Goal: Information Seeking & Learning: Learn about a topic

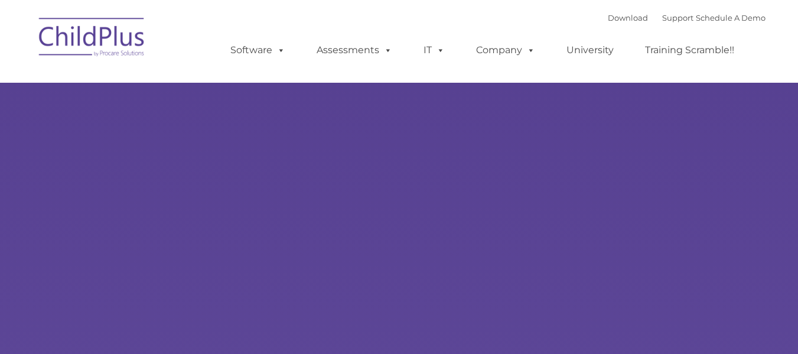
select select "MEDIUM"
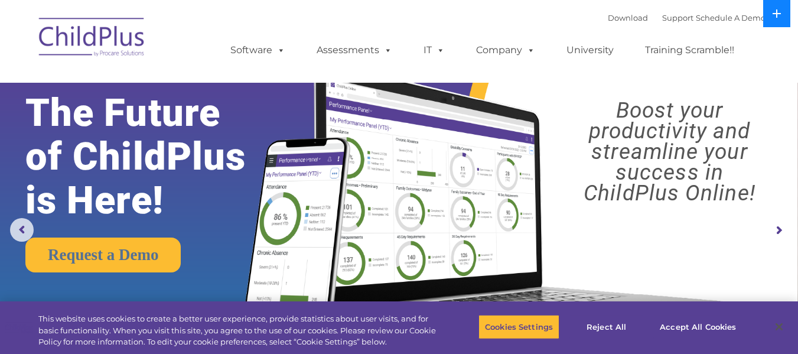
click at [776, 15] on icon at bounding box center [776, 13] width 9 height 9
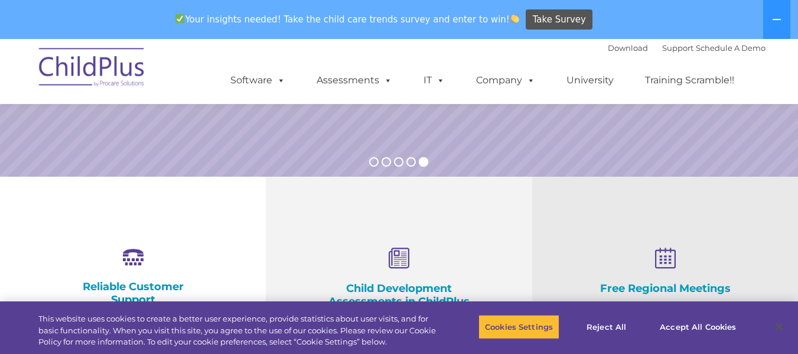
scroll to position [333, 0]
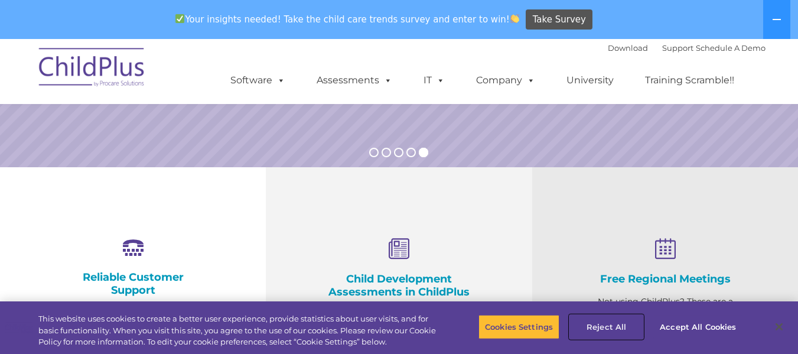
click at [610, 332] on button "Reject All" at bounding box center [607, 326] width 74 height 25
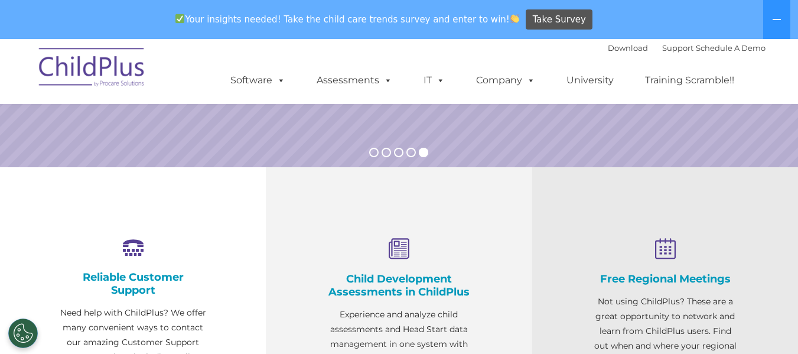
click at [440, 291] on h4 "Child Development Assessments in ChildPlus" at bounding box center [399, 285] width 148 height 26
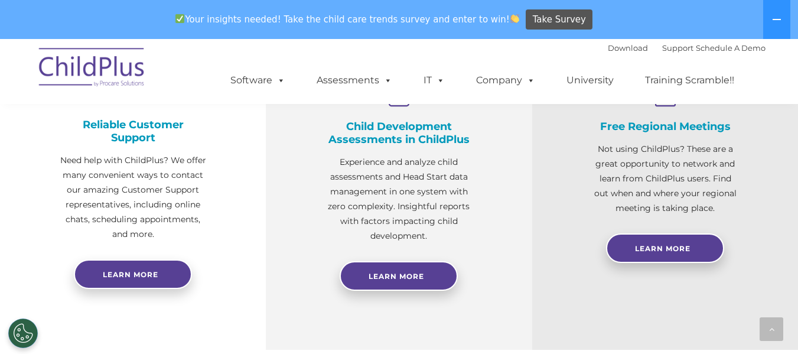
scroll to position [488, 0]
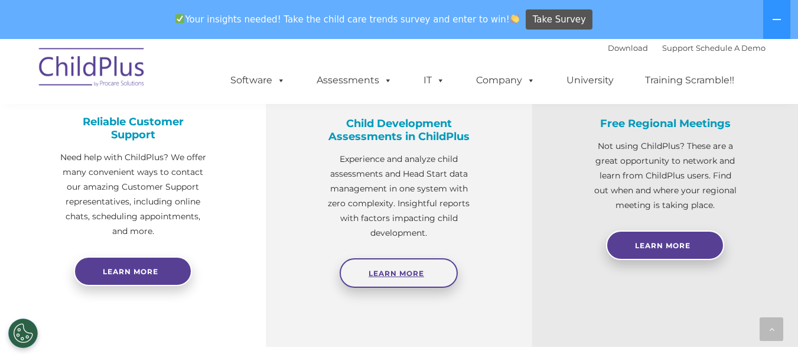
click at [409, 277] on span "Learn More" at bounding box center [397, 273] width 56 height 9
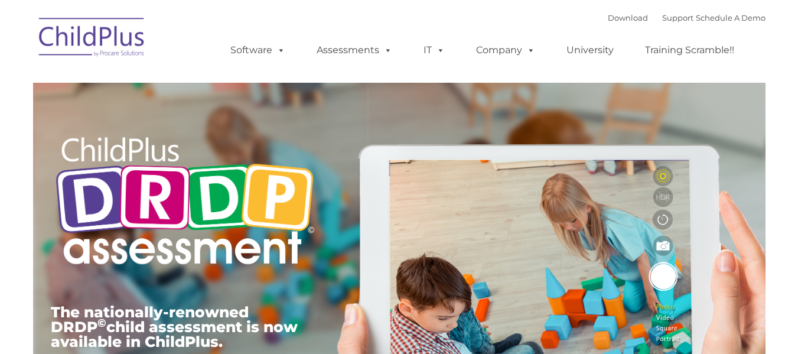
type input ""
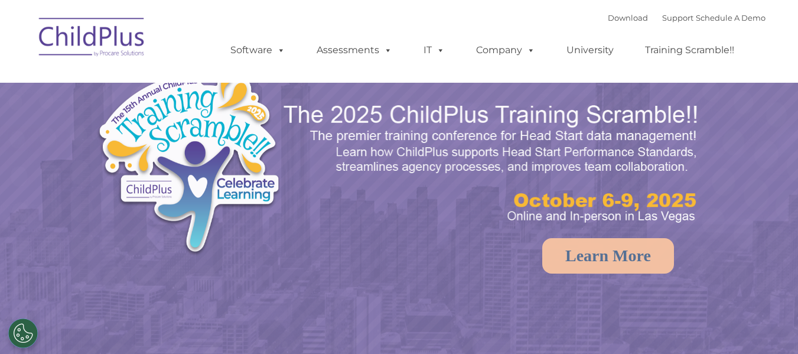
select select "MEDIUM"
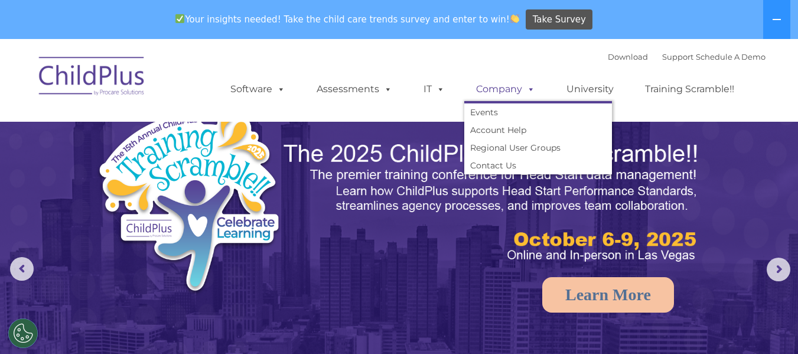
click at [499, 85] on link "Company" at bounding box center [505, 89] width 83 height 24
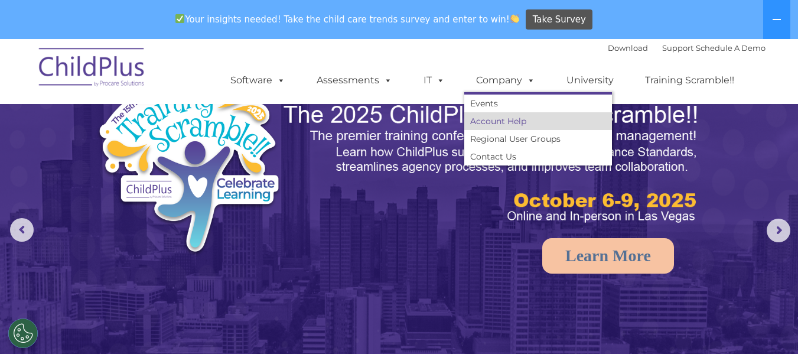
click at [493, 122] on link "Account Help" at bounding box center [538, 121] width 148 height 18
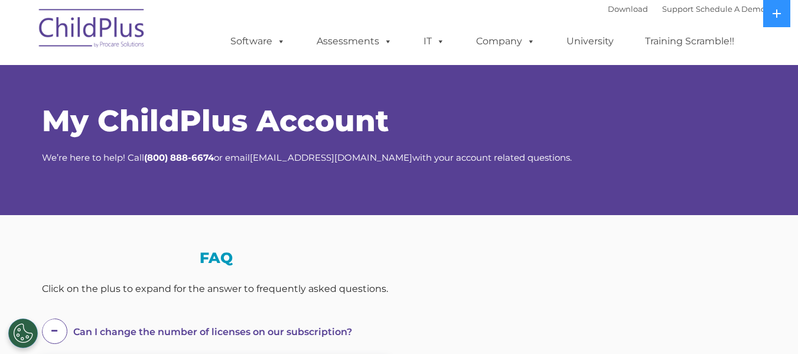
select select "MEDIUM"
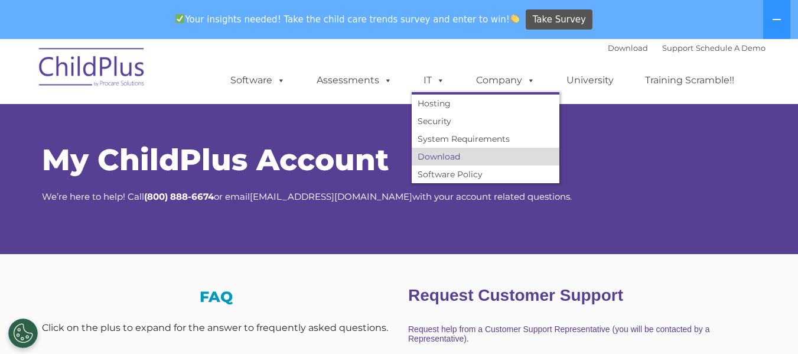
click at [454, 156] on link "Download" at bounding box center [486, 157] width 148 height 18
